Goal: Check status: Check status

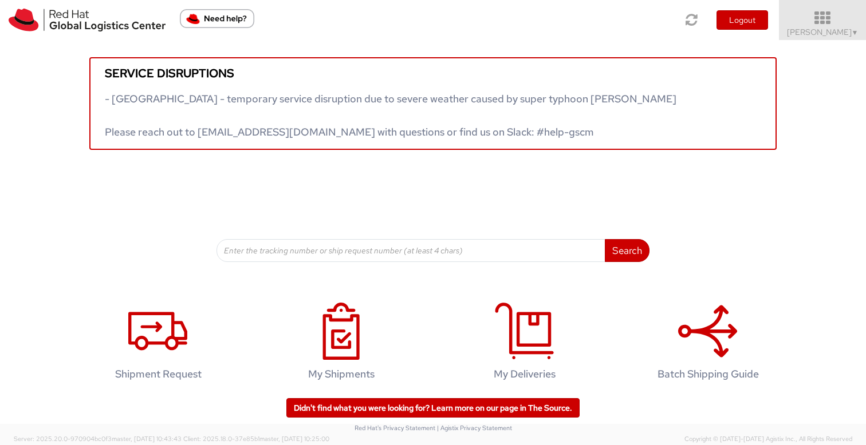
click at [818, 33] on span "Sona Mala ▼" at bounding box center [823, 32] width 72 height 10
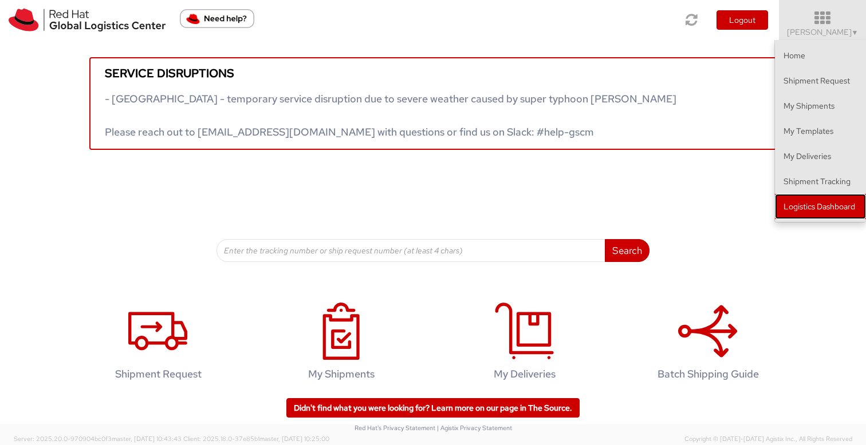
click at [810, 208] on link "Logistics Dashboard" at bounding box center [820, 206] width 91 height 25
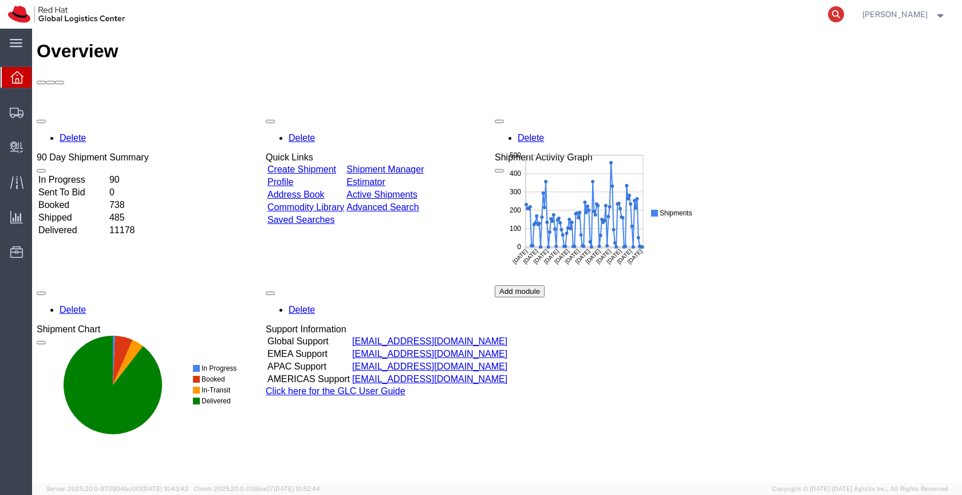
click at [844, 10] on icon at bounding box center [836, 14] width 16 height 16
paste input "2143455193"
type input "2143455193"
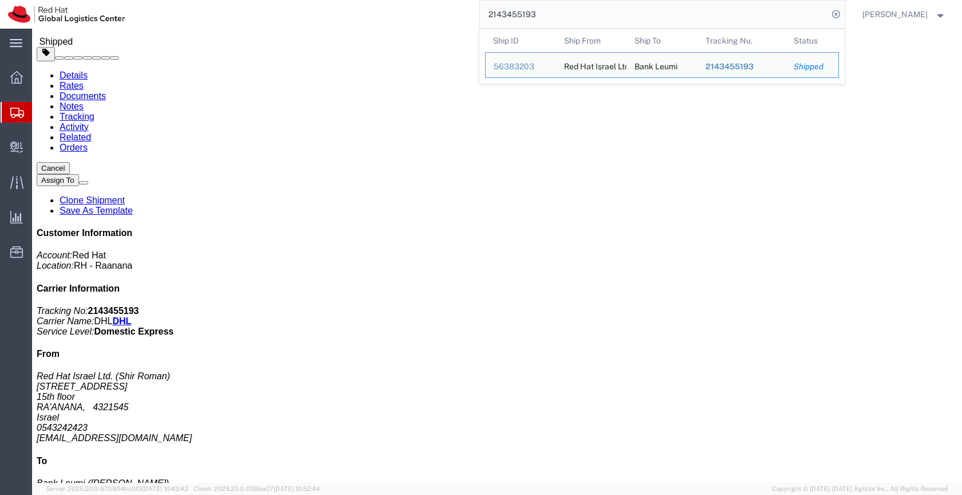
scroll to position [75, 0]
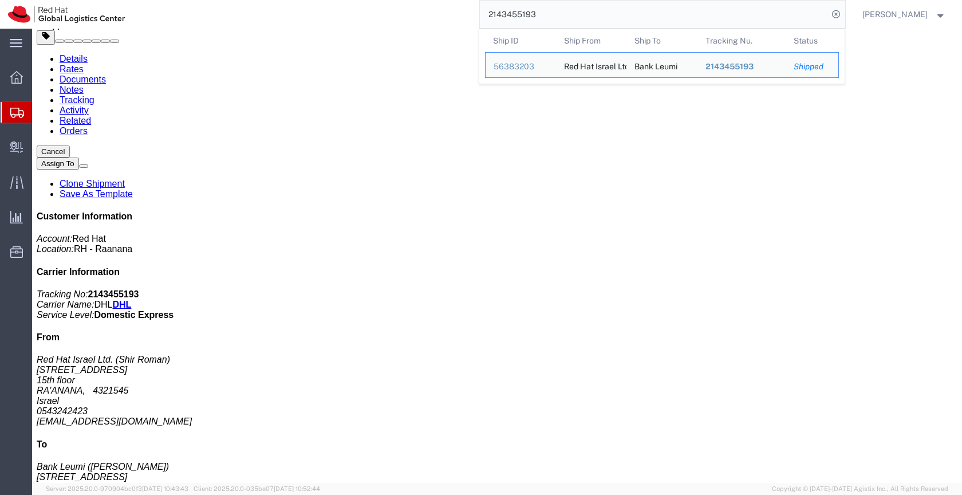
click p "Pieces: 1.00 Each"
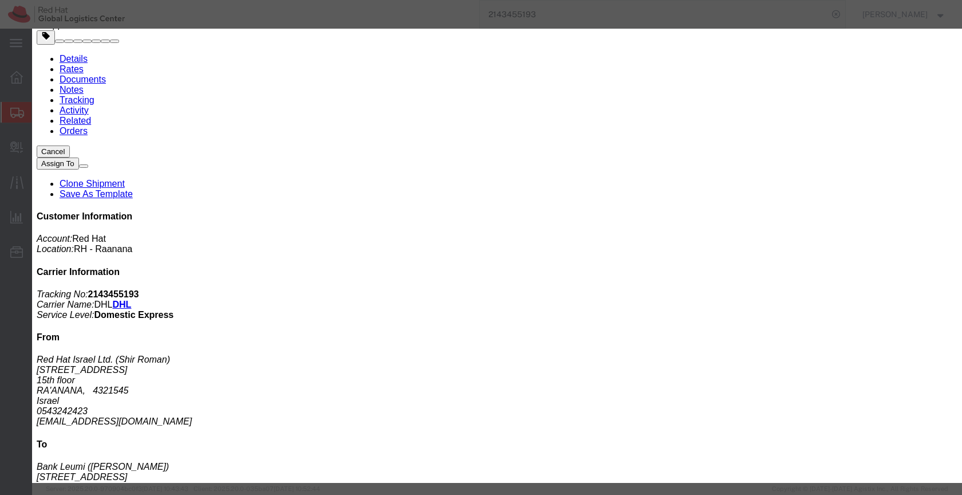
click icon "button"
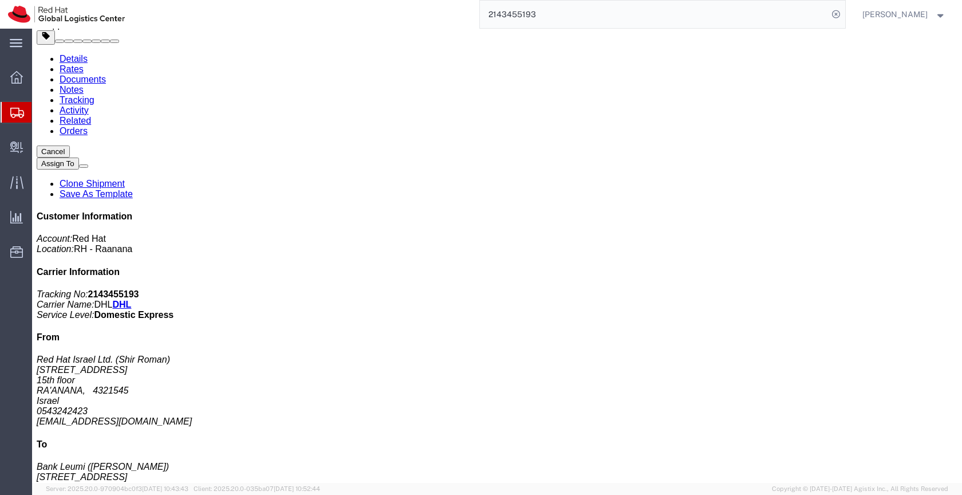
click b "2143455193"
copy b "2143455193"
